Goal: Transaction & Acquisition: Purchase product/service

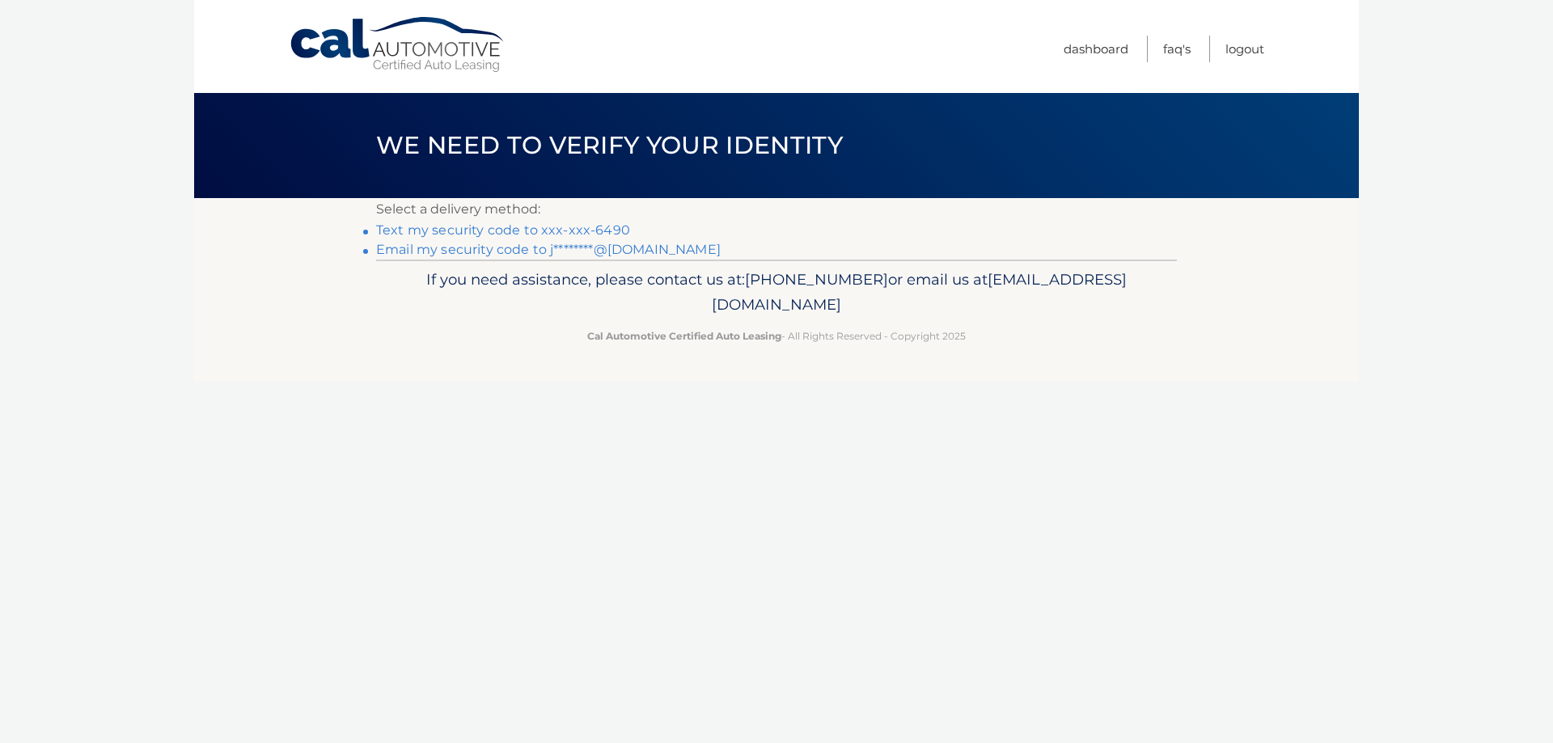
click at [580, 224] on link "Text my security code to xxx-xxx-6490" at bounding box center [503, 229] width 254 height 15
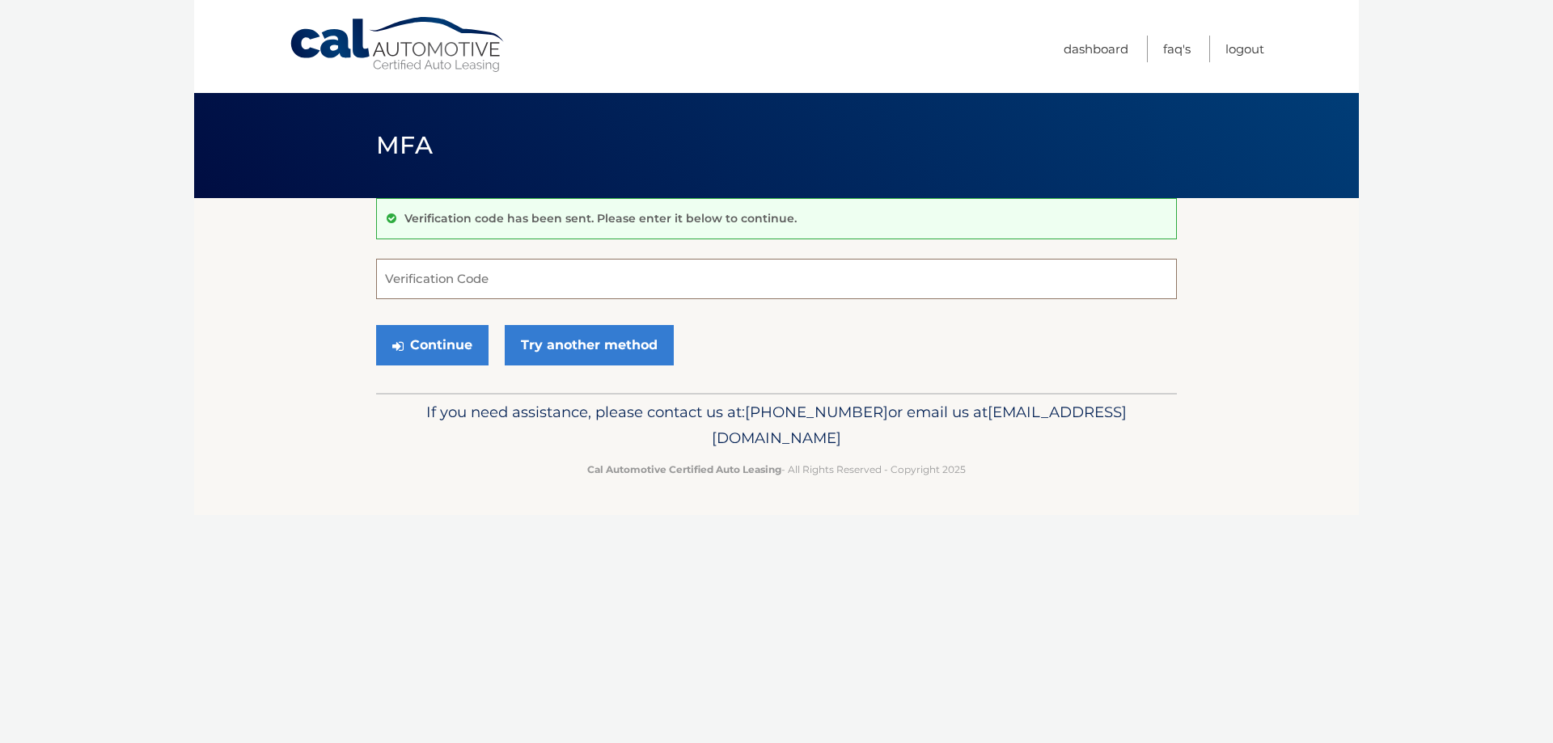
click at [528, 273] on input "Verification Code" at bounding box center [776, 279] width 801 height 40
type input "717500"
click at [468, 346] on button "Continue" at bounding box center [432, 345] width 112 height 40
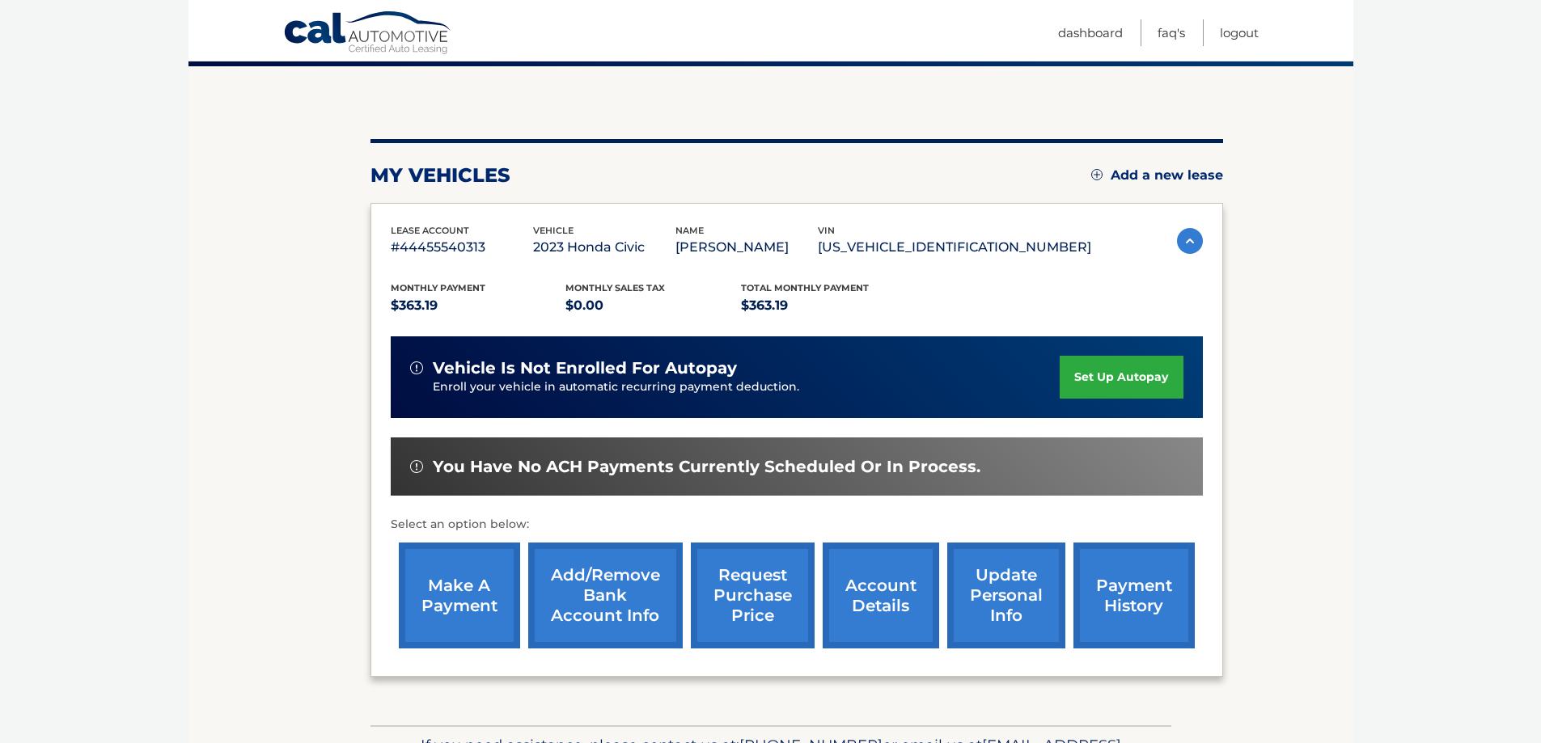
scroll to position [237, 0]
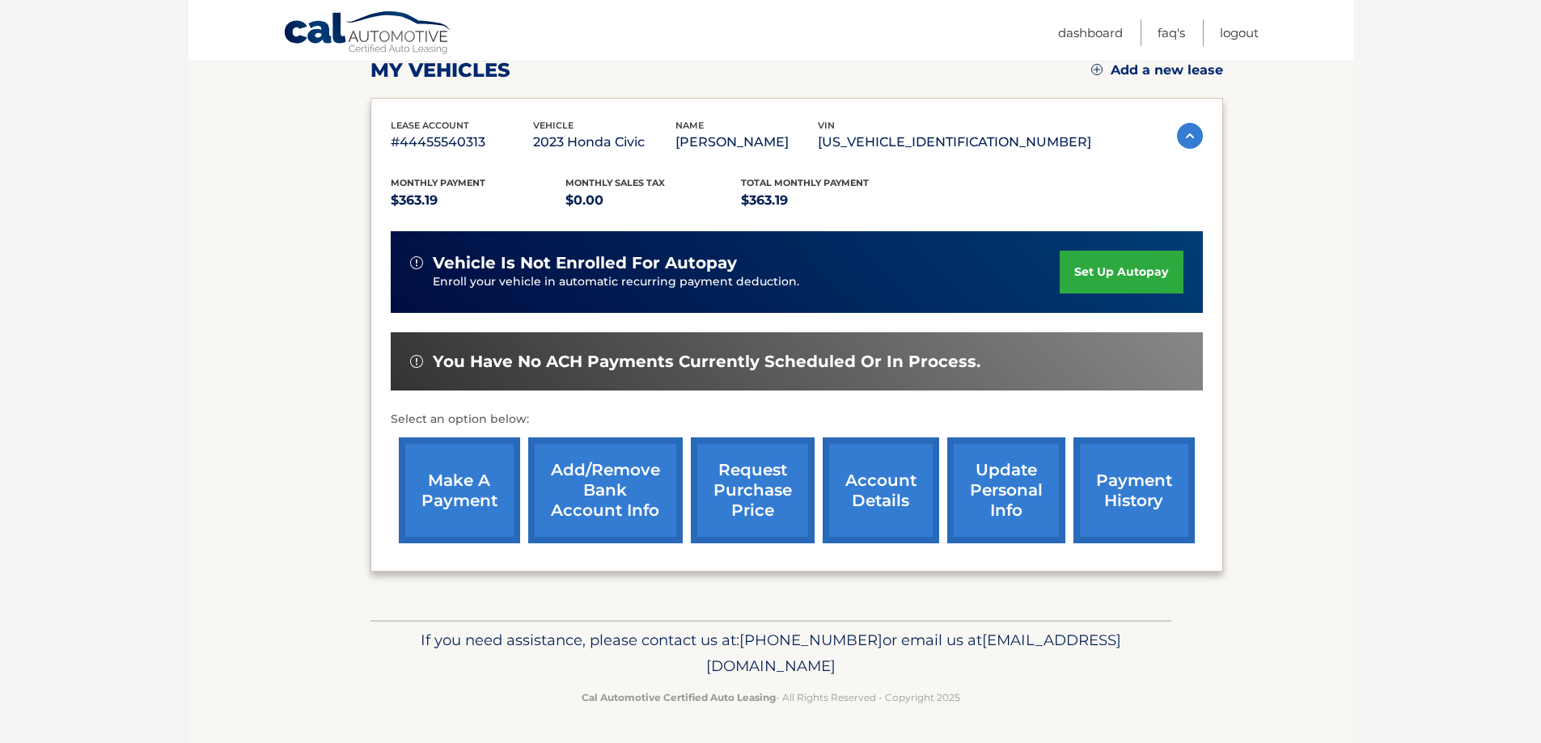
click at [472, 489] on link "make a payment" at bounding box center [459, 491] width 121 height 106
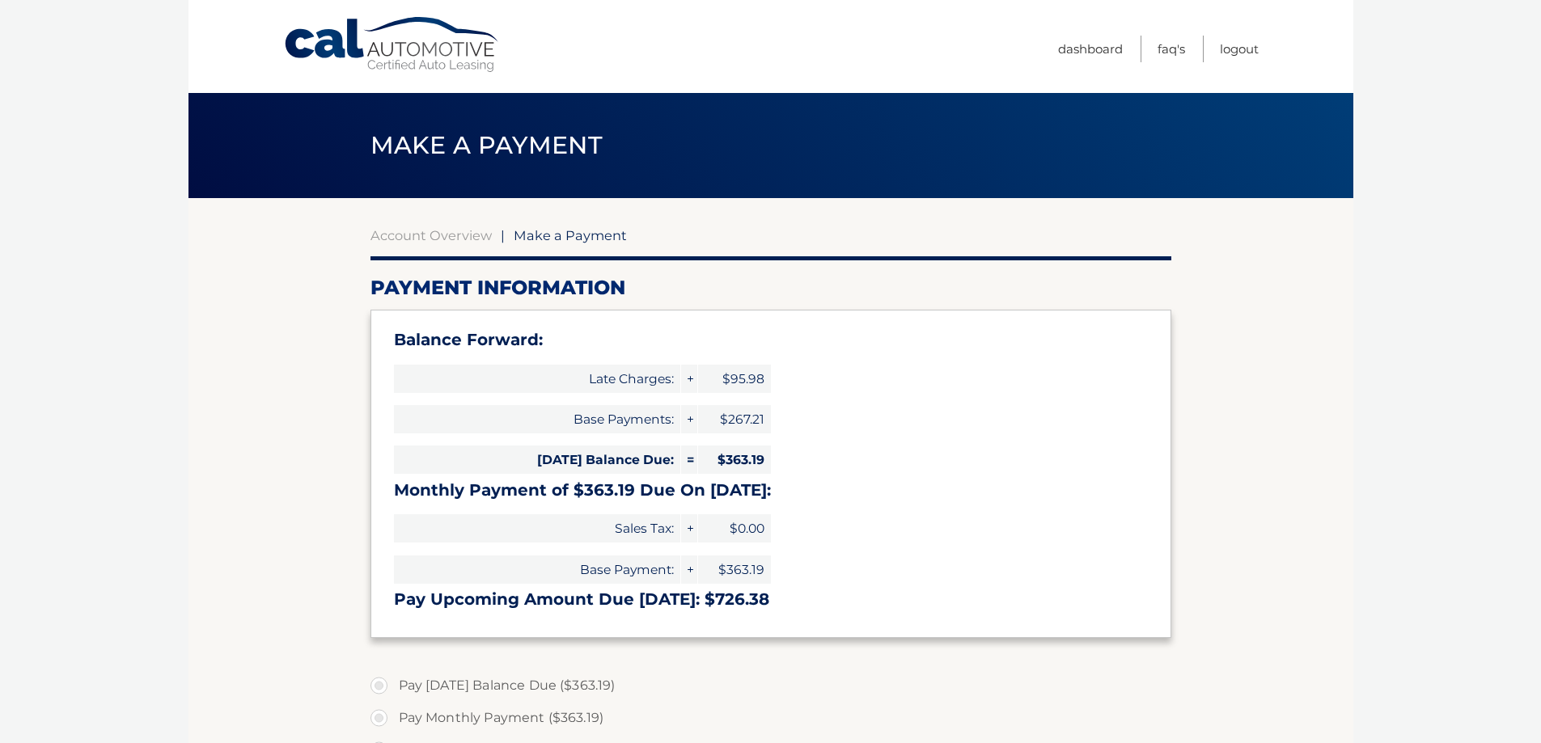
select select "NTlhODBkMmYtMGNiYy00ZTZiLWE3MWQtMjg4MzBjMTk4YWIw"
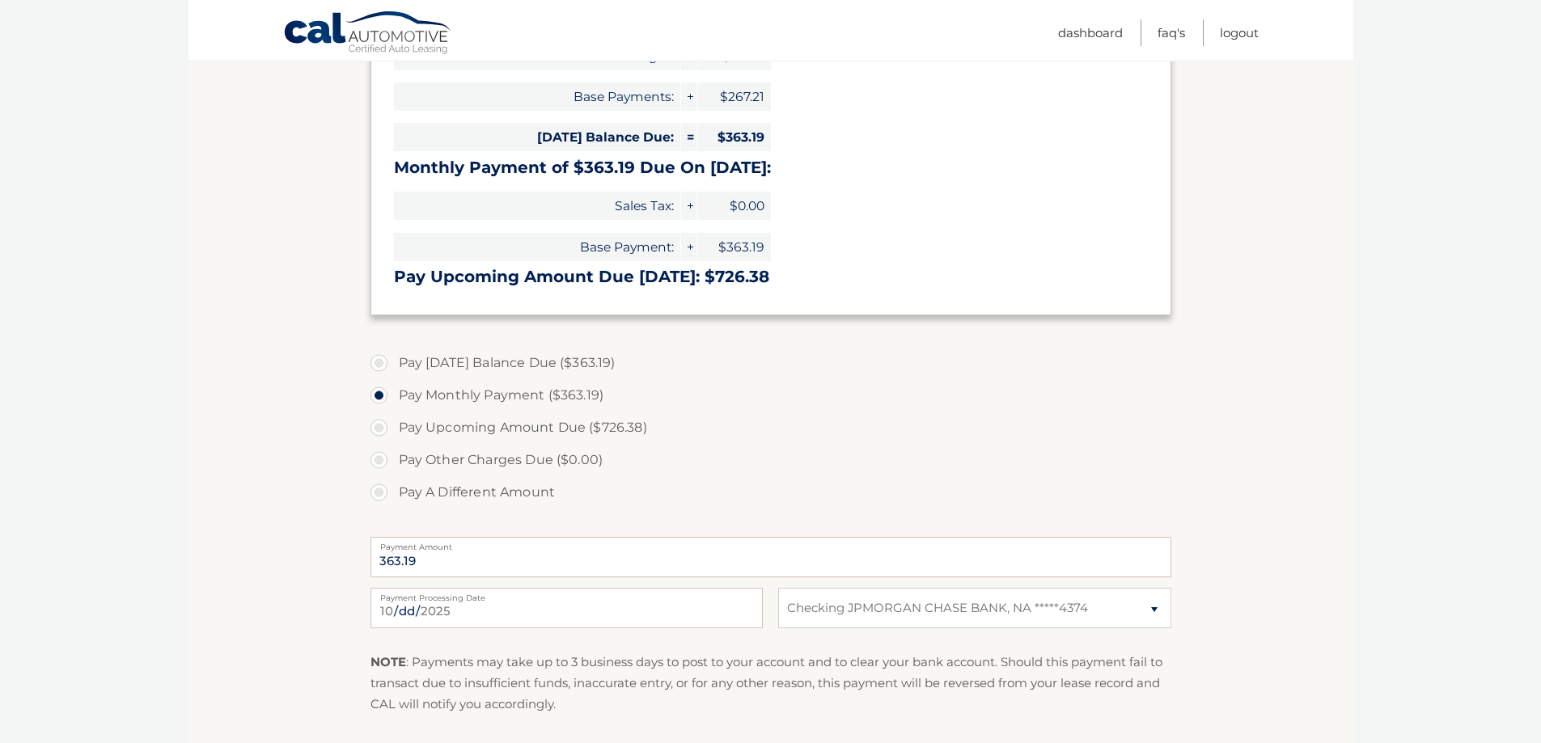
scroll to position [324, 0]
click at [378, 362] on label "Pay Today's Balance Due ($363.19)" at bounding box center [771, 362] width 801 height 32
click at [378, 362] on input "Pay Today's Balance Due ($363.19)" at bounding box center [385, 359] width 16 height 26
radio input "true"
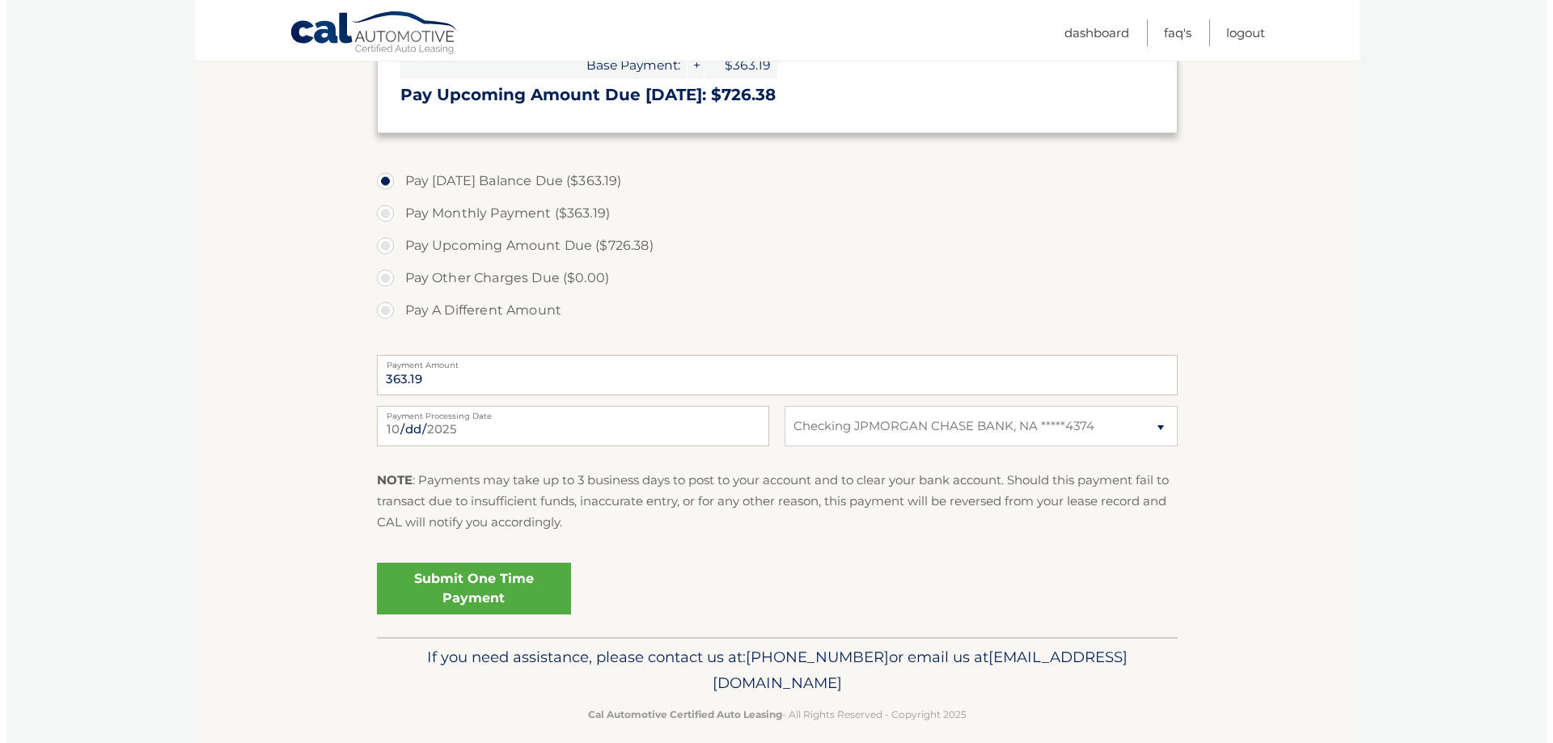
scroll to position [522, 0]
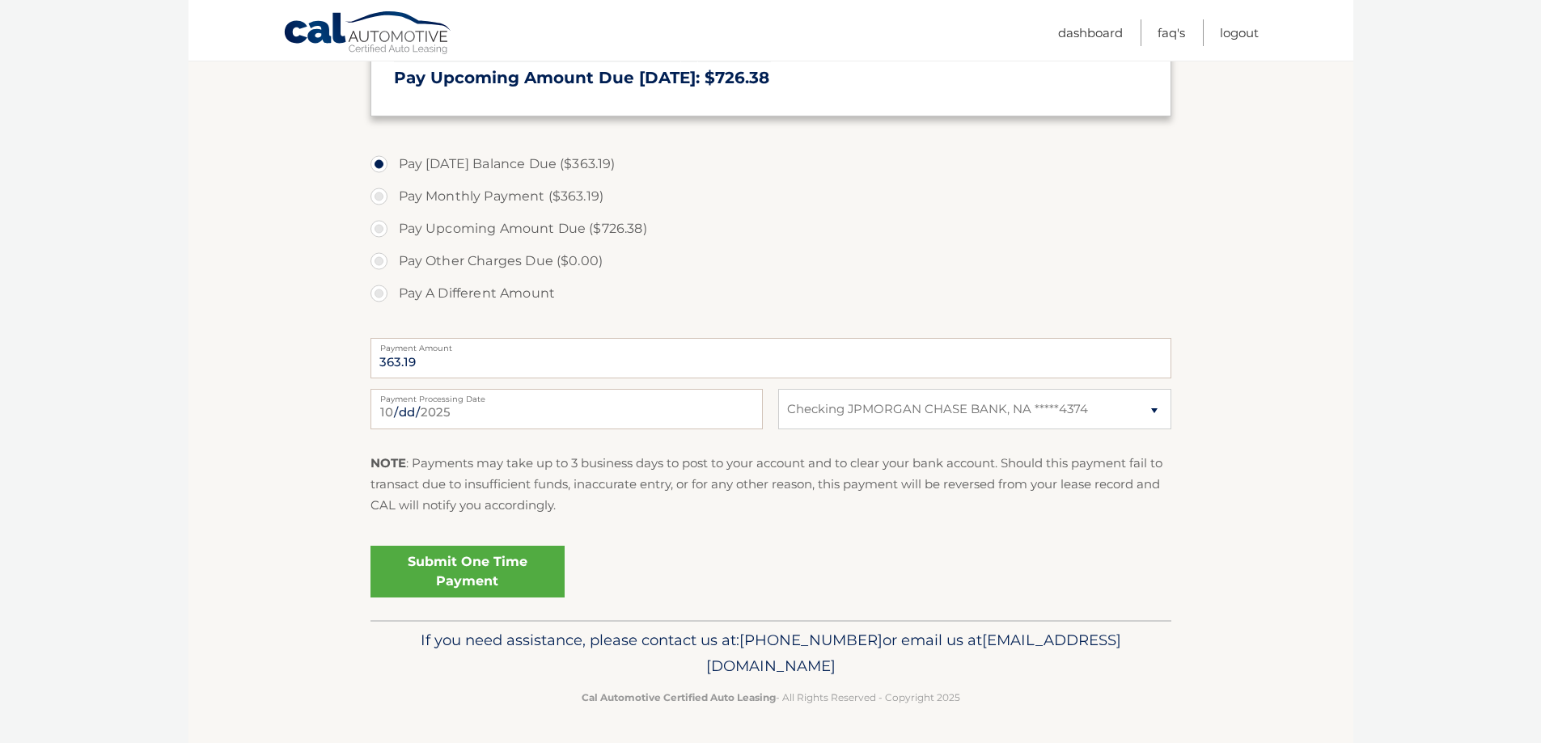
click at [456, 578] on link "Submit One Time Payment" at bounding box center [468, 572] width 194 height 52
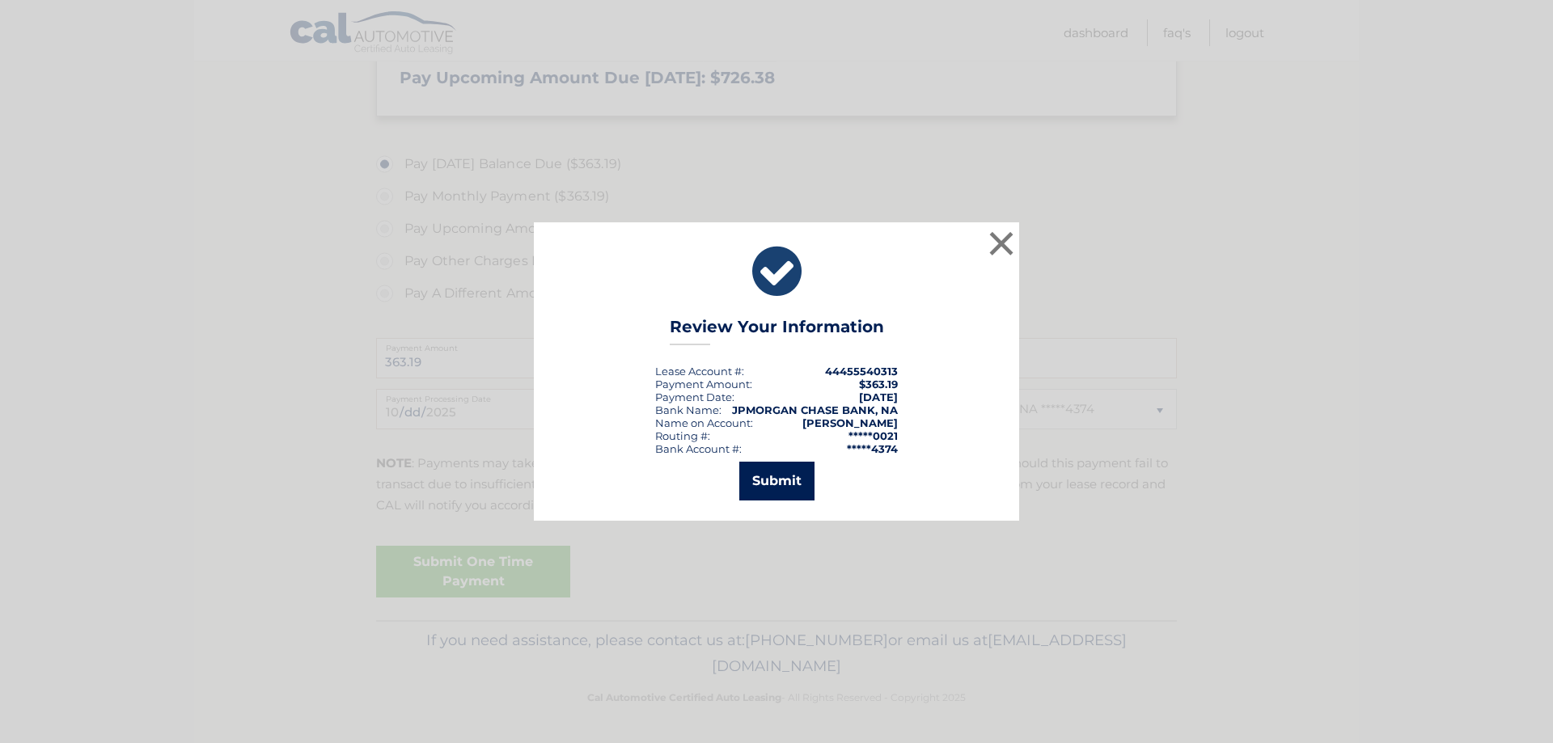
click at [782, 476] on button "Submit" at bounding box center [776, 481] width 75 height 39
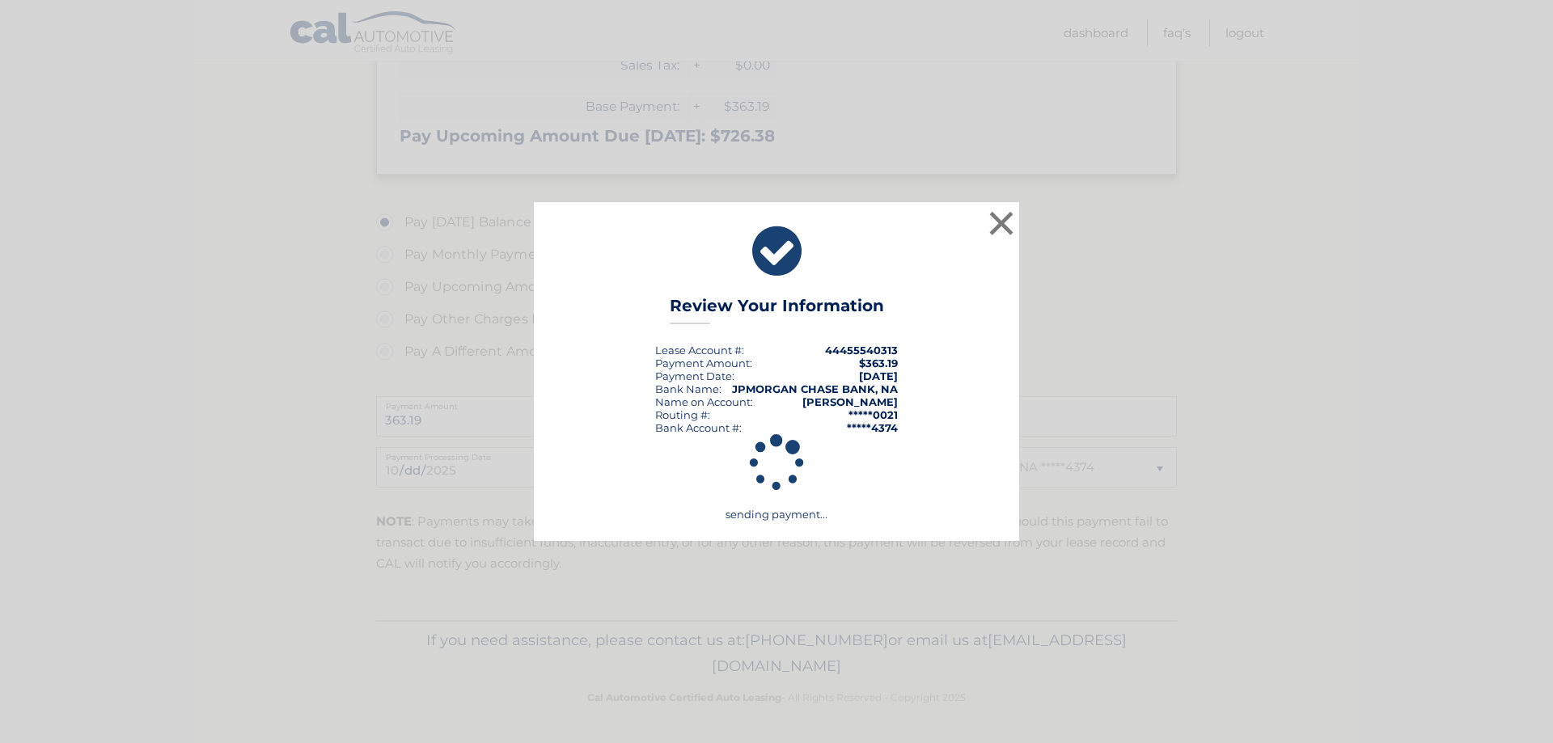
scroll to position [464, 0]
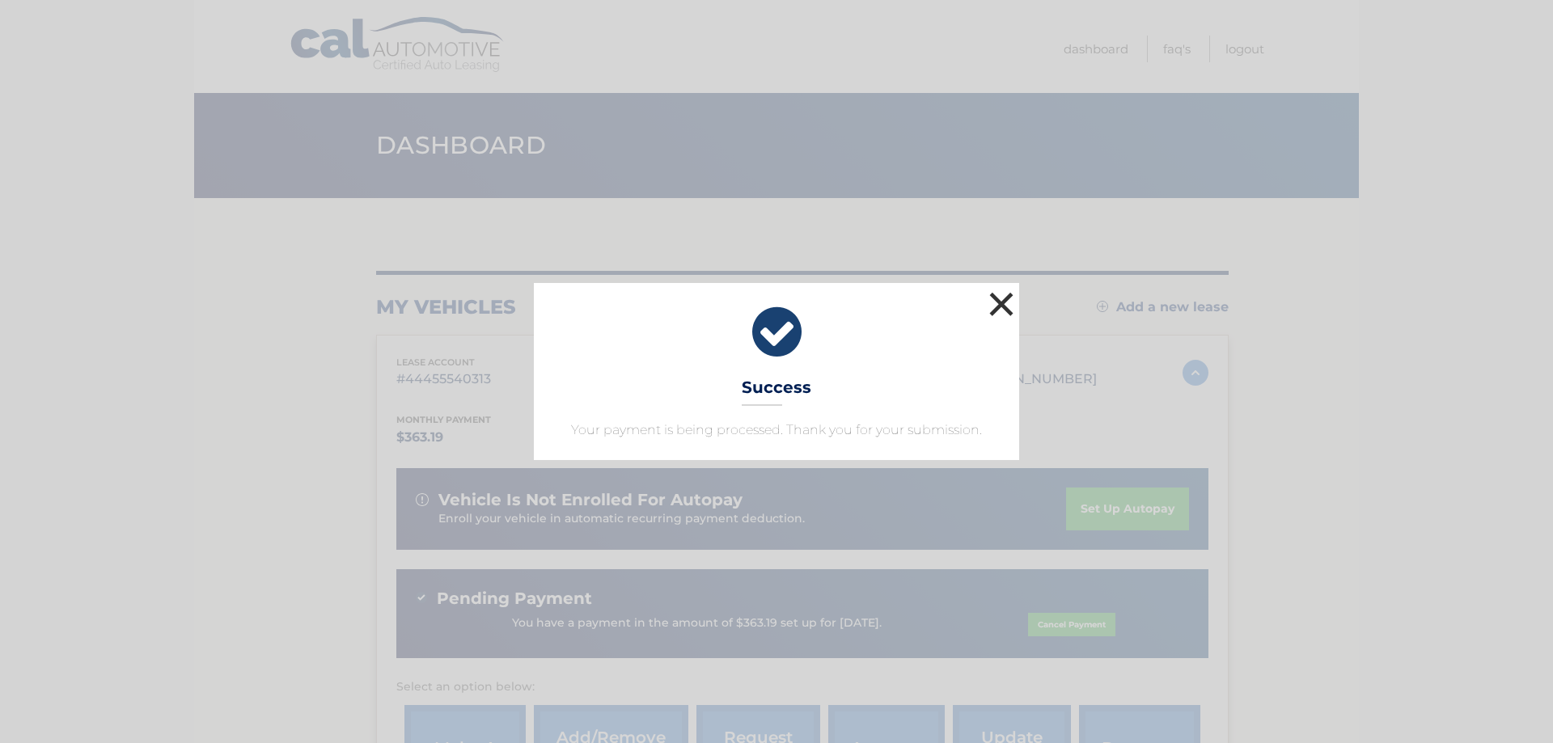
click at [999, 297] on button "×" at bounding box center [1001, 304] width 32 height 32
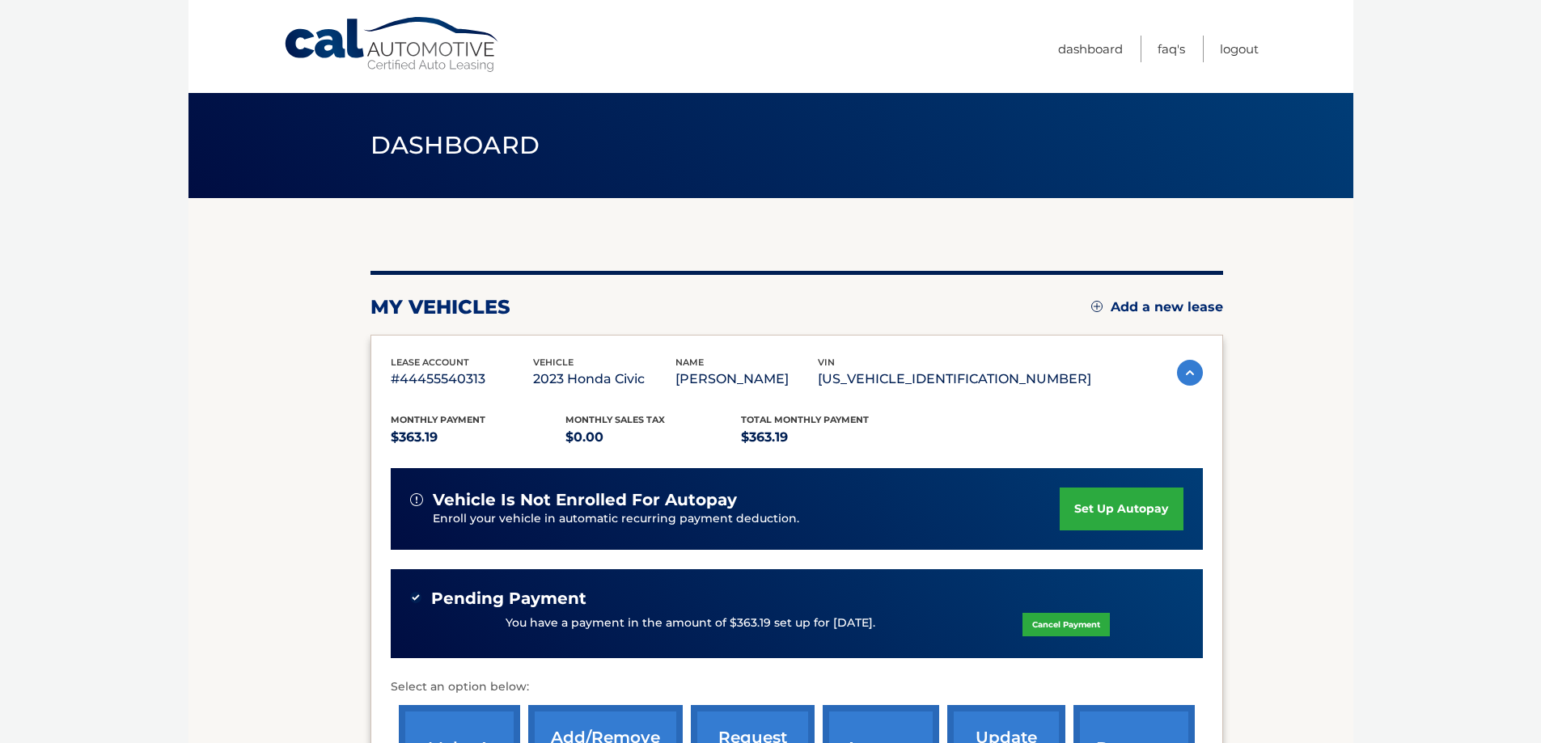
scroll to position [162, 0]
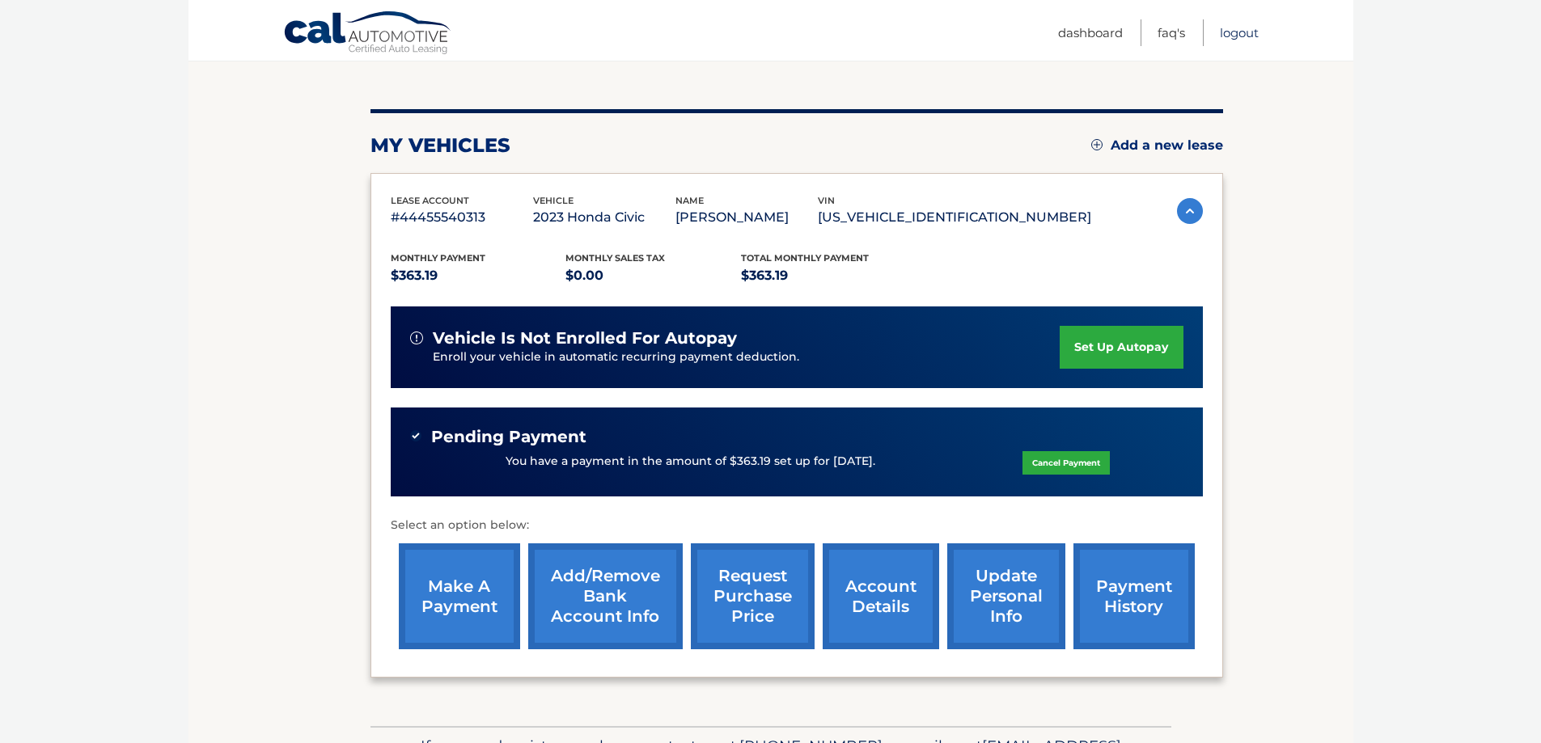
click at [1244, 39] on link "Logout" at bounding box center [1239, 32] width 39 height 27
